Goal: Navigation & Orientation: Find specific page/section

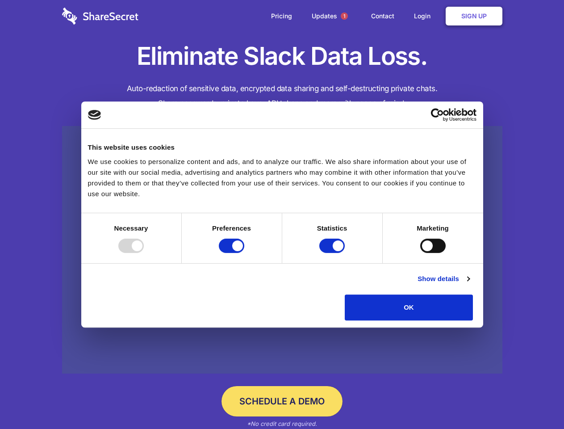
click at [144, 253] on div at bounding box center [130, 246] width 25 height 14
click at [244, 253] on input "Preferences" at bounding box center [231, 246] width 25 height 14
checkbox input "false"
click at [333, 253] on input "Statistics" at bounding box center [332, 246] width 25 height 14
checkbox input "false"
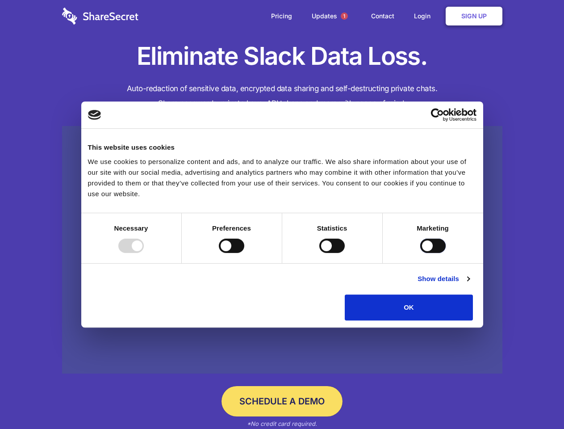
click at [421, 253] on input "Marketing" at bounding box center [433, 246] width 25 height 14
checkbox input "true"
click at [470, 284] on link "Show details" at bounding box center [444, 279] width 52 height 11
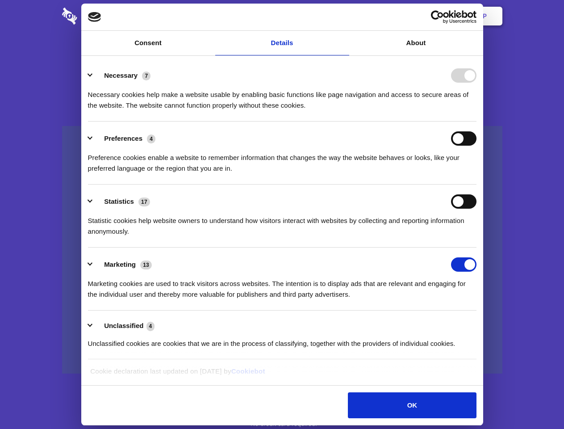
click at [477, 122] on li "Necessary 7 Necessary cookies help make a website usable by enabling basic func…" at bounding box center [282, 90] width 389 height 63
click at [344, 16] on span "1" at bounding box center [344, 16] width 7 height 7
